Goal: Find specific page/section: Find specific page/section

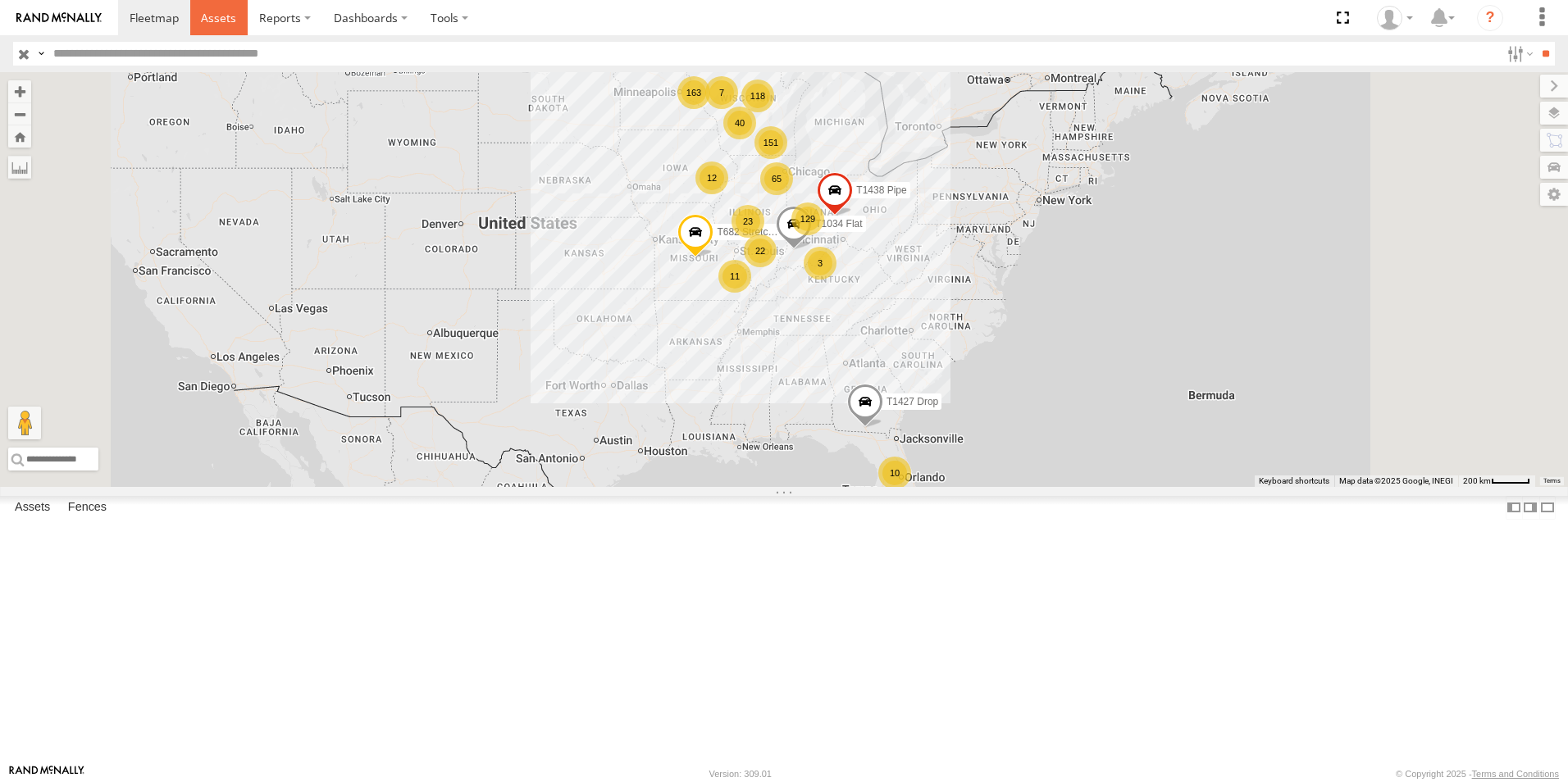
click at [205, 17] on span at bounding box center [219, 17] width 35 height 16
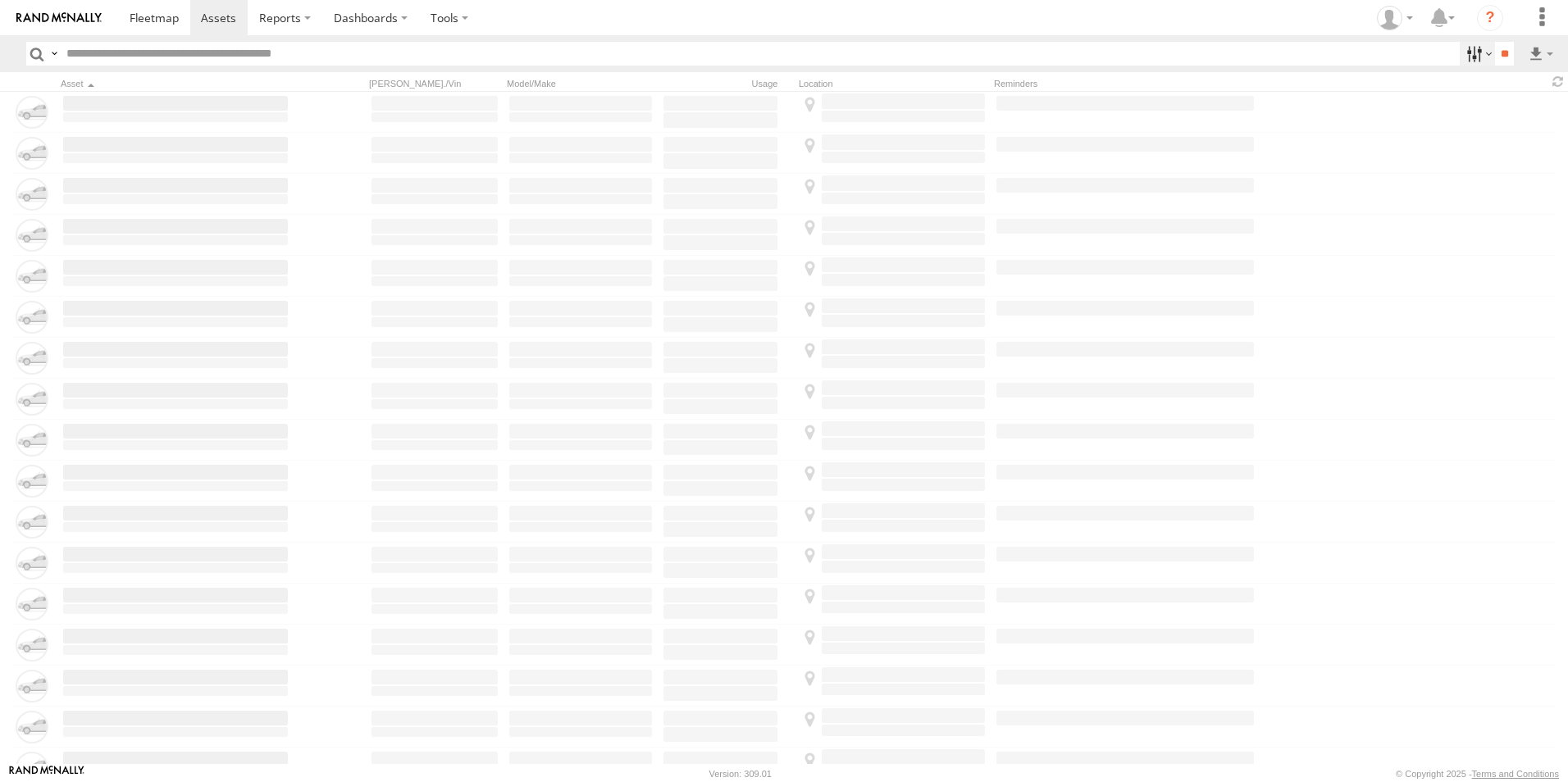
click at [1475, 57] on label at bounding box center [1477, 53] width 35 height 24
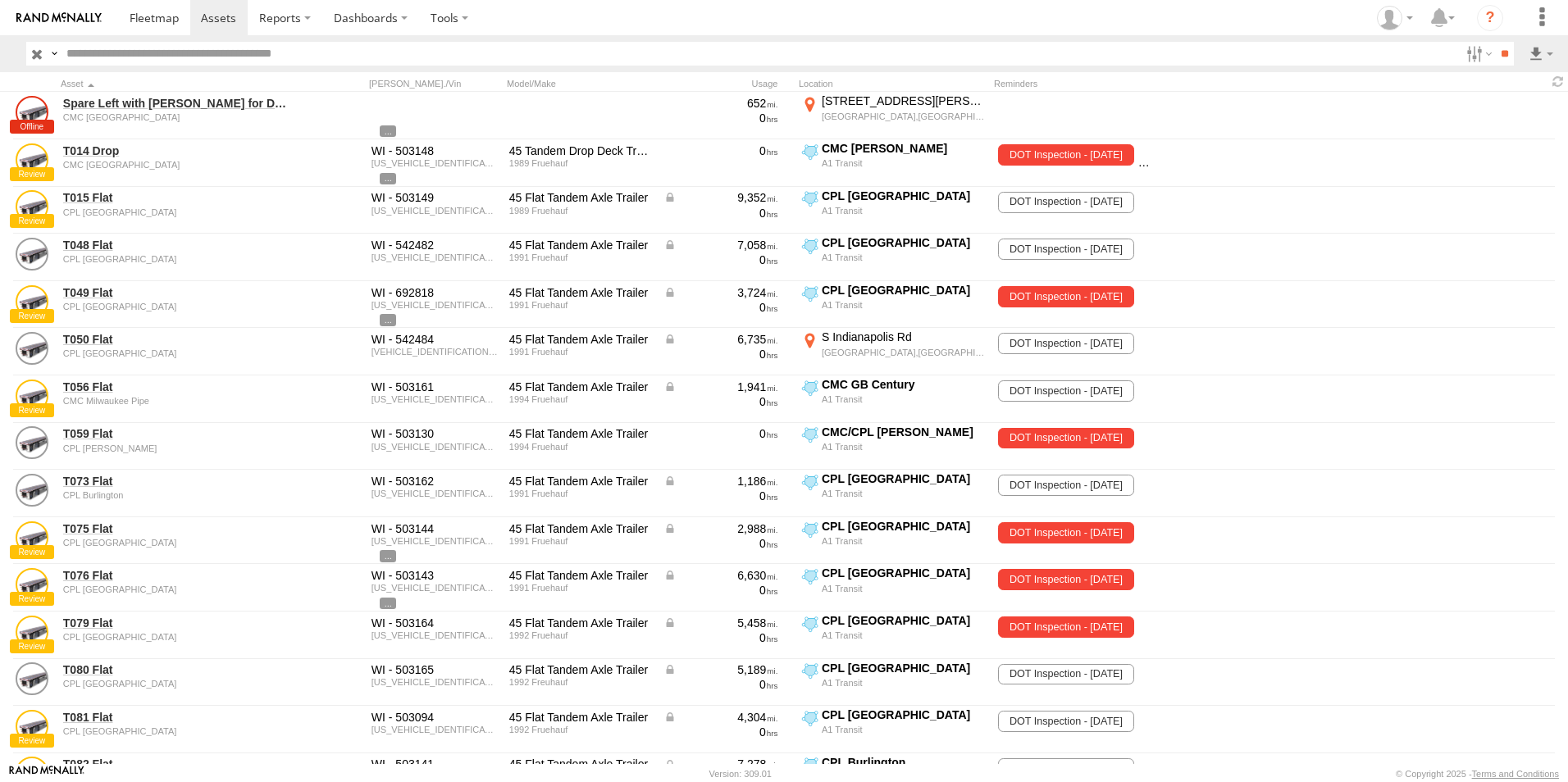
click at [0, 0] on span "CPL Burlington" at bounding box center [0, 0] width 0 height 0
click at [1495, 55] on input "**" at bounding box center [1504, 53] width 19 height 24
